Goal: Entertainment & Leisure: Consume media (video, audio)

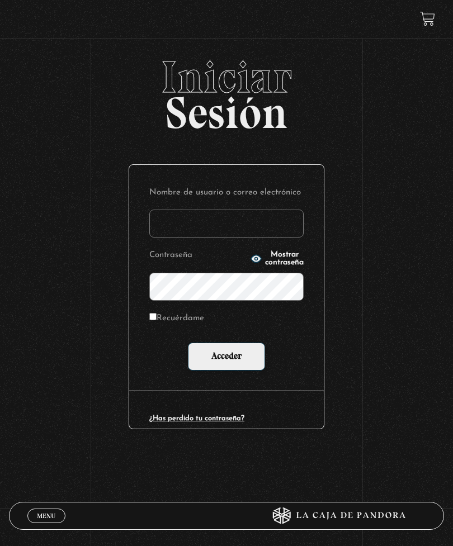
type input "[EMAIL_ADDRESS][DOMAIN_NAME]"
click at [226, 359] on input "Acceder" at bounding box center [226, 357] width 77 height 28
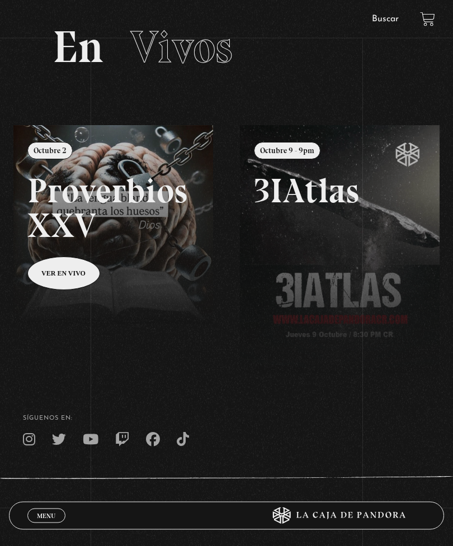
scroll to position [72, 0]
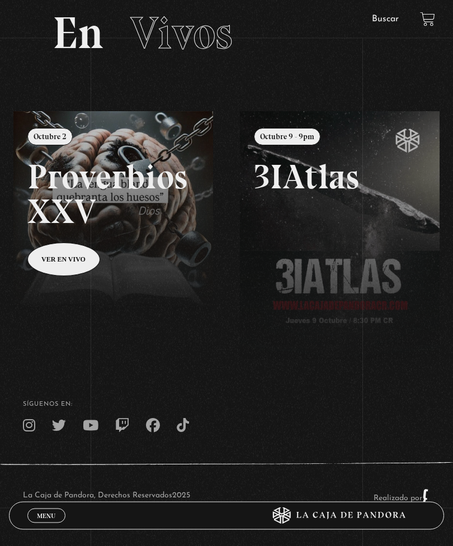
click at [51, 519] on span "Menu" at bounding box center [46, 516] width 18 height 7
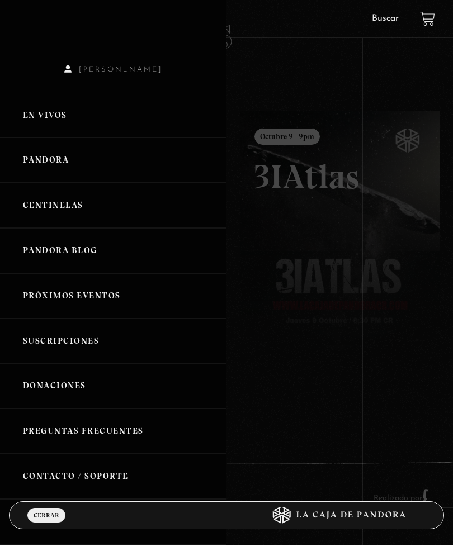
click at [88, 161] on link "Pandora" at bounding box center [113, 160] width 226 height 45
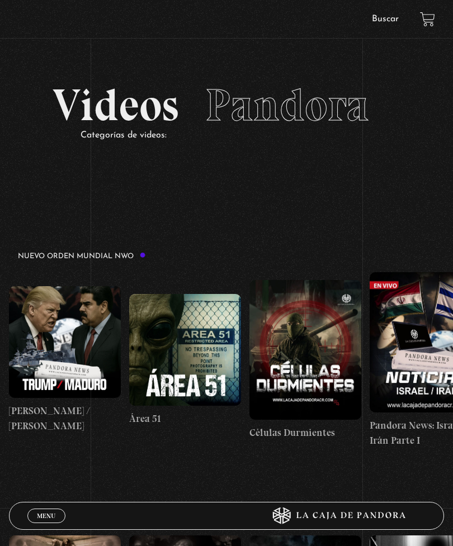
click at [187, 352] on figure at bounding box center [185, 350] width 112 height 112
